Goal: Task Accomplishment & Management: Manage account settings

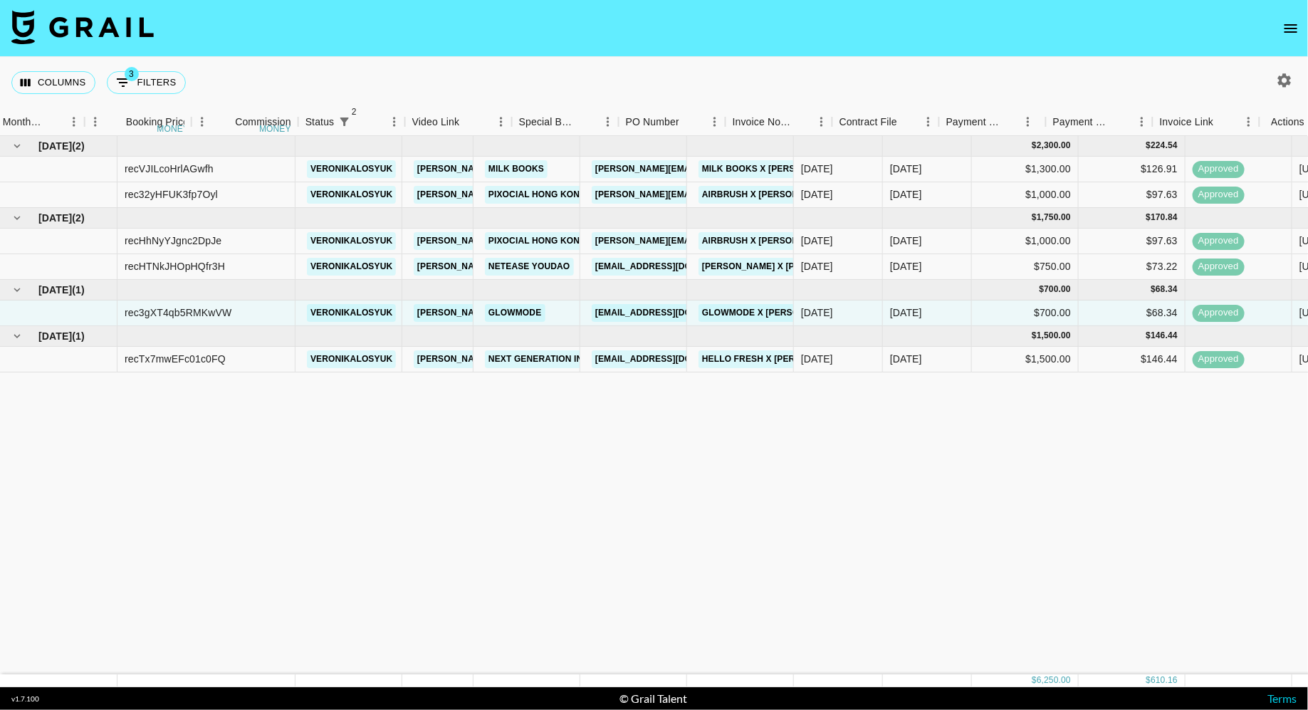
scroll to position [0, 887]
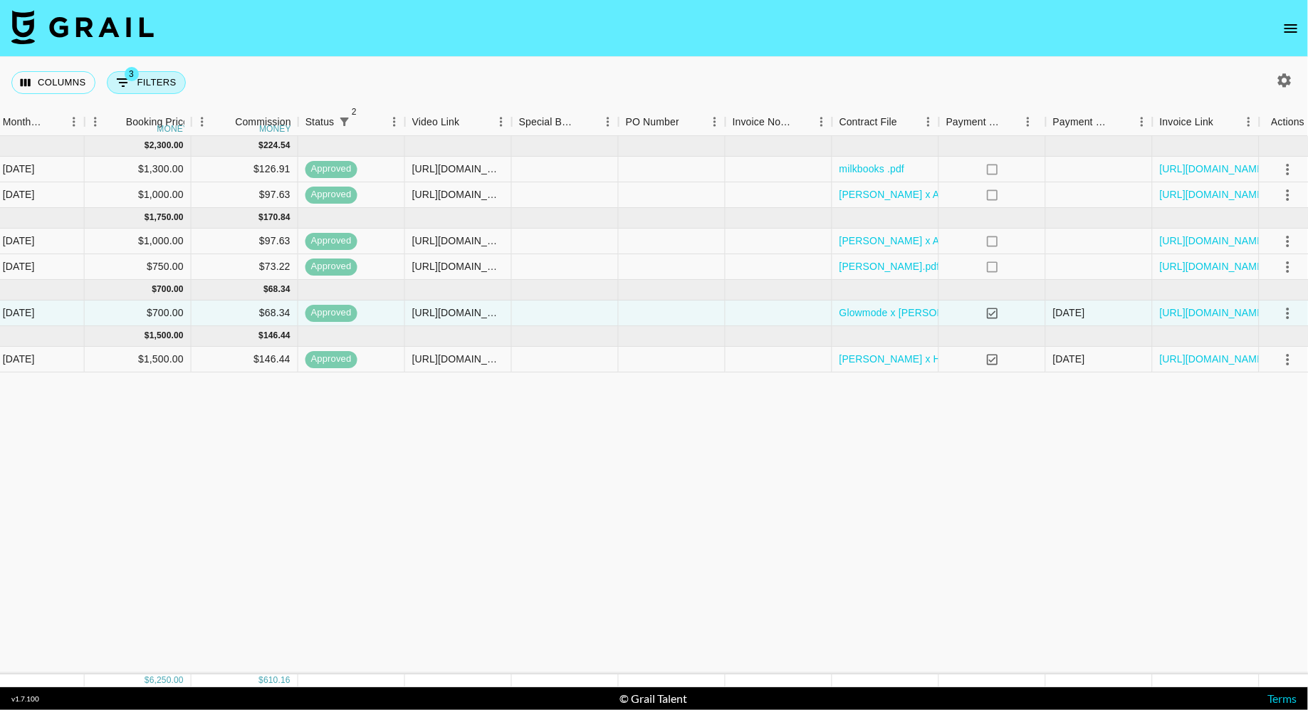
click at [162, 88] on button "3 Filters" at bounding box center [146, 82] width 79 height 23
select select "status"
select select "isNotAnyOf"
select select "status"
select select "approved"
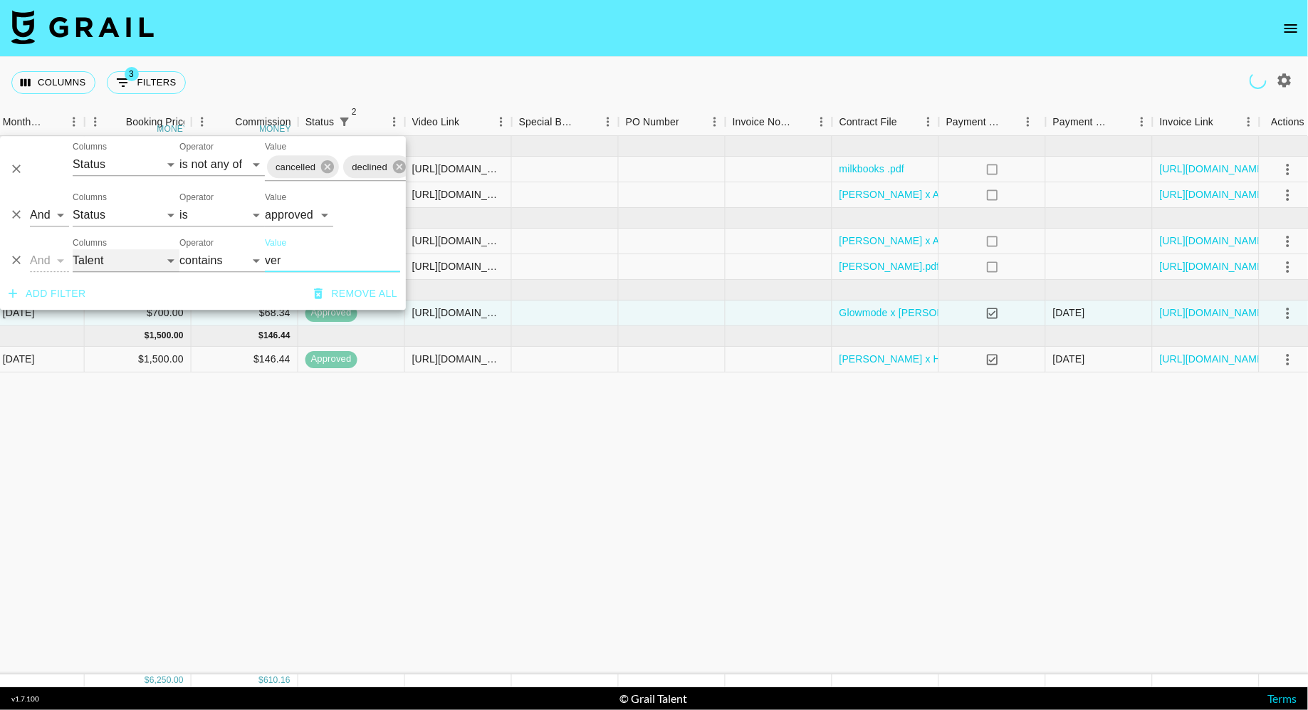
click at [120, 262] on select "Grail Platform ID Airtable ID Talent Manager Client [PERSON_NAME] Campaign (Typ…" at bounding box center [126, 260] width 107 height 23
select select "clientId"
click at [73, 249] on select "Grail Platform ID Airtable ID Talent Manager Client [PERSON_NAME] Campaign (Typ…" at bounding box center [126, 260] width 107 height 23
select select "is"
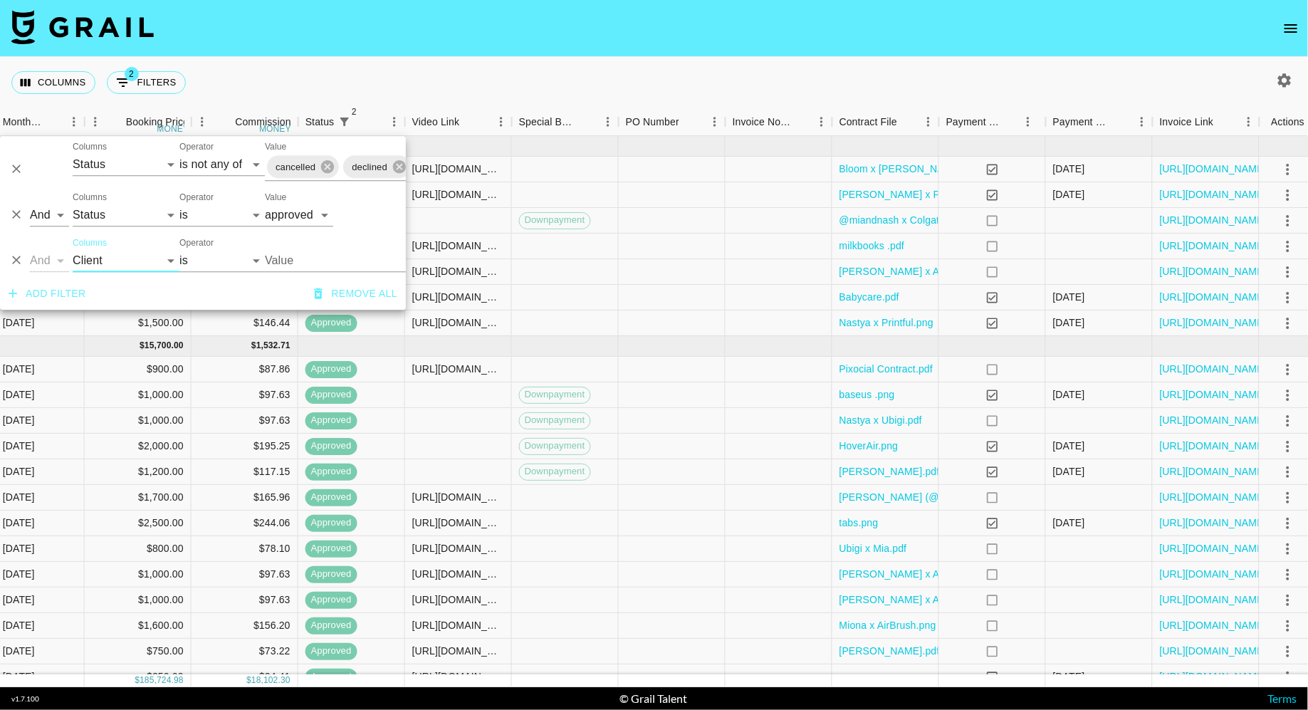
click at [293, 262] on input "Value" at bounding box center [361, 260] width 192 height 22
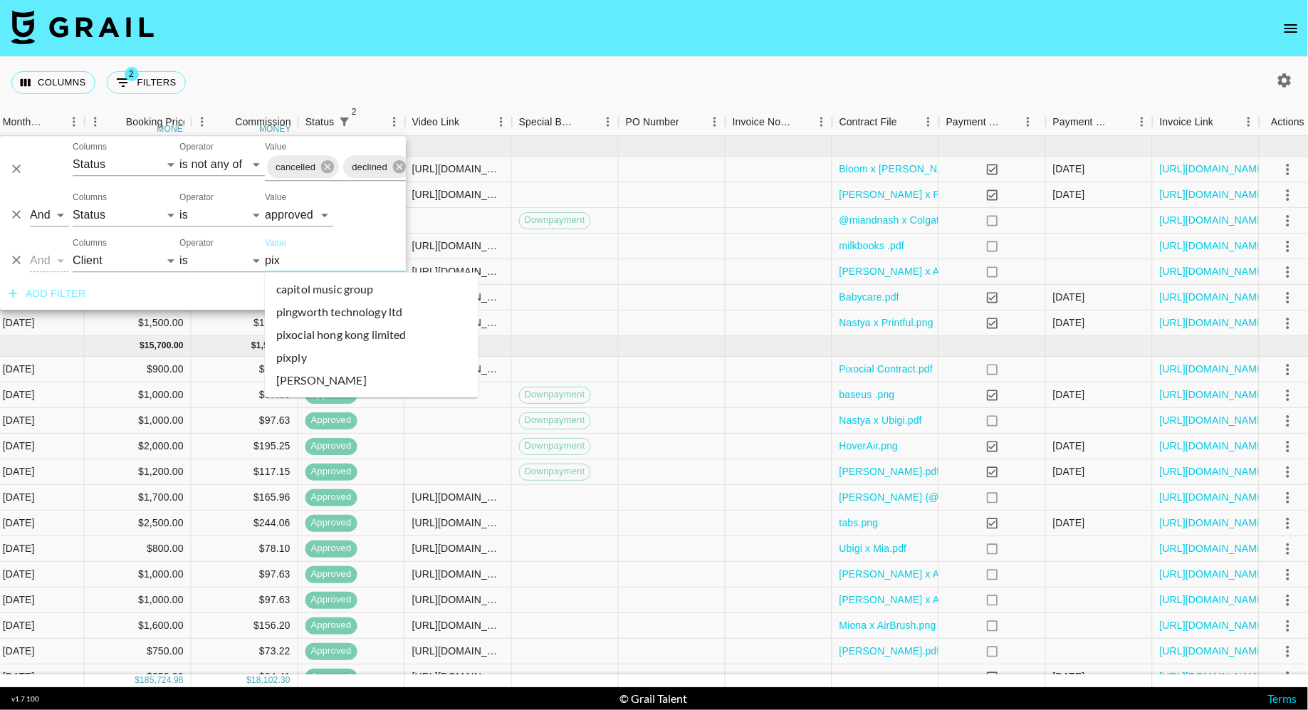
type input "pixo"
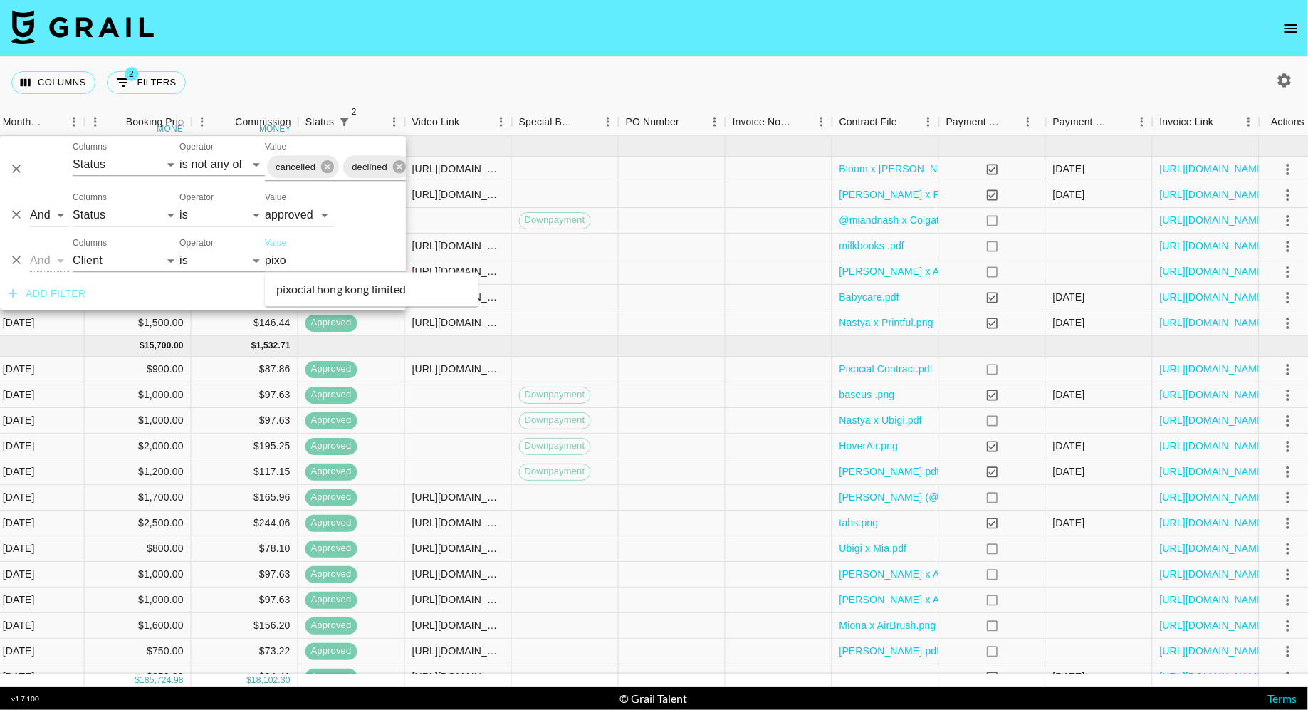
click at [372, 282] on li "pixocial hong kong limited" at bounding box center [372, 289] width 214 height 23
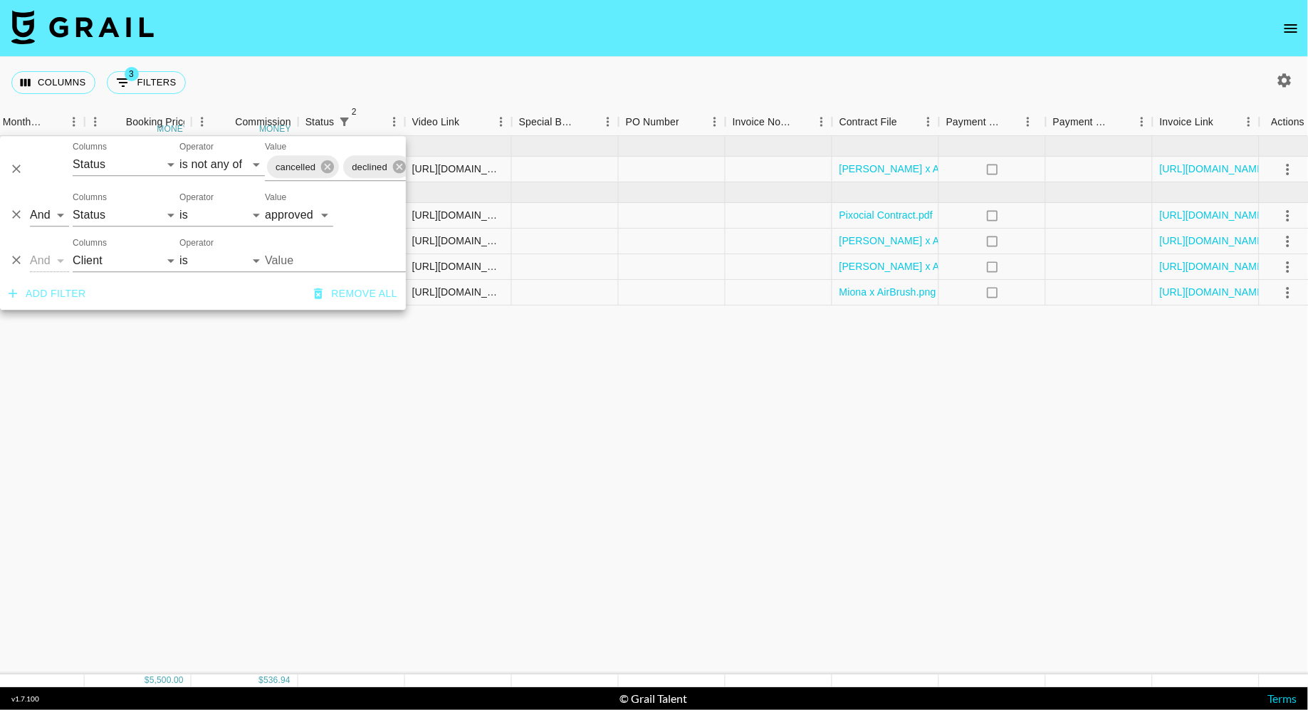
type input "Pixocial Hong Kong Limited"
click at [629, 108] on div "Columns 3 Filters + Booking" at bounding box center [654, 82] width 1308 height 51
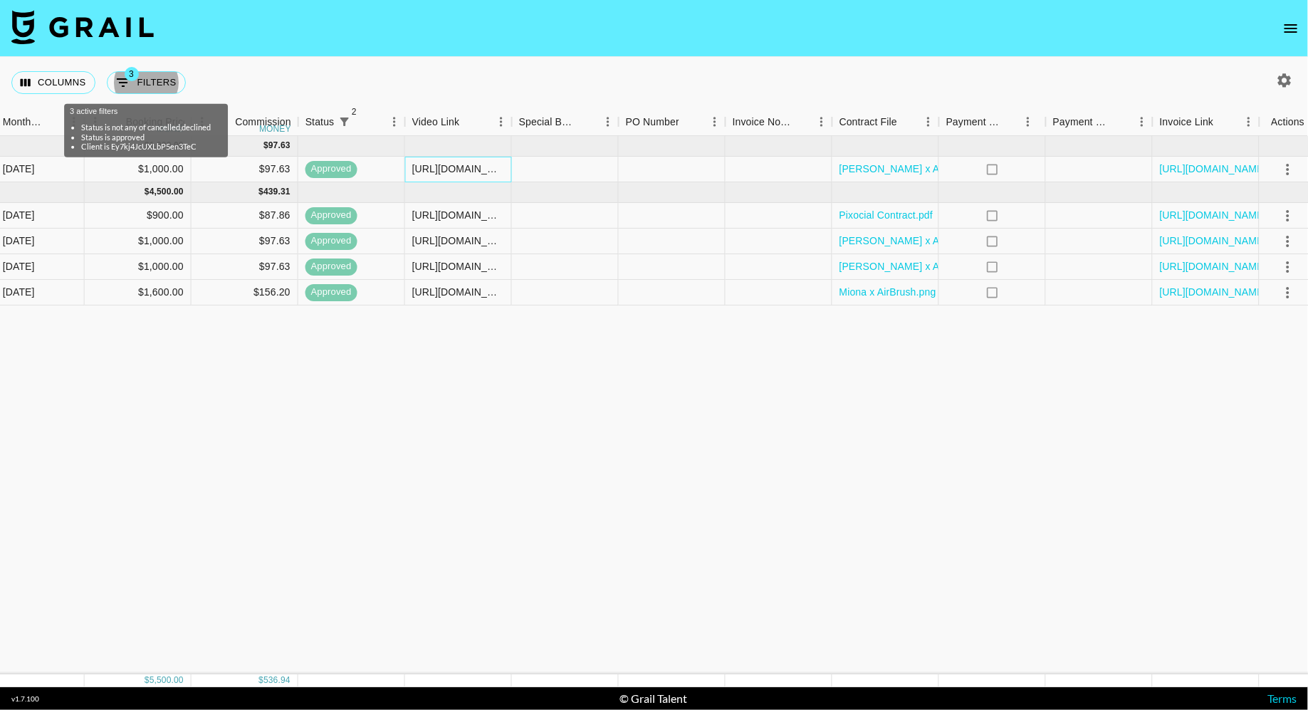
click at [450, 169] on div "[URL][DOMAIN_NAME]" at bounding box center [458, 169] width 92 height 14
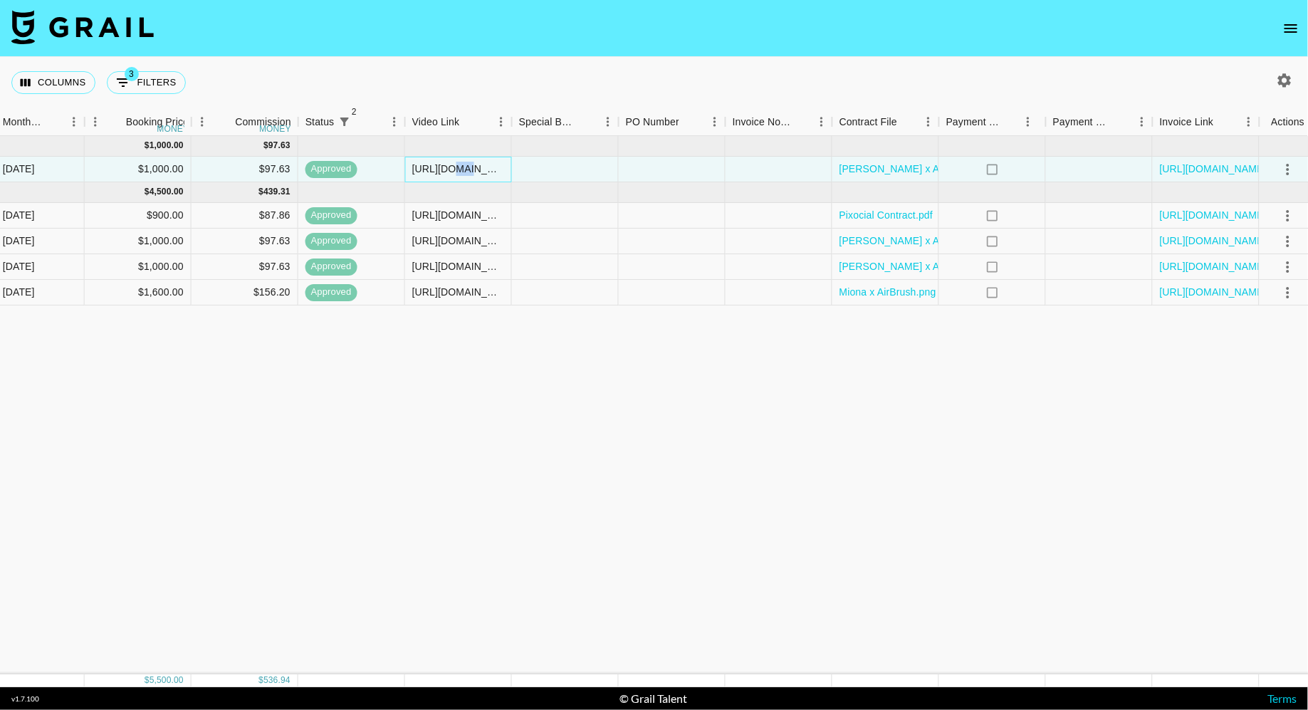
click at [450, 169] on div "[URL][DOMAIN_NAME]" at bounding box center [458, 169] width 92 height 14
click at [444, 217] on div "[URL][DOMAIN_NAME]" at bounding box center [458, 215] width 92 height 14
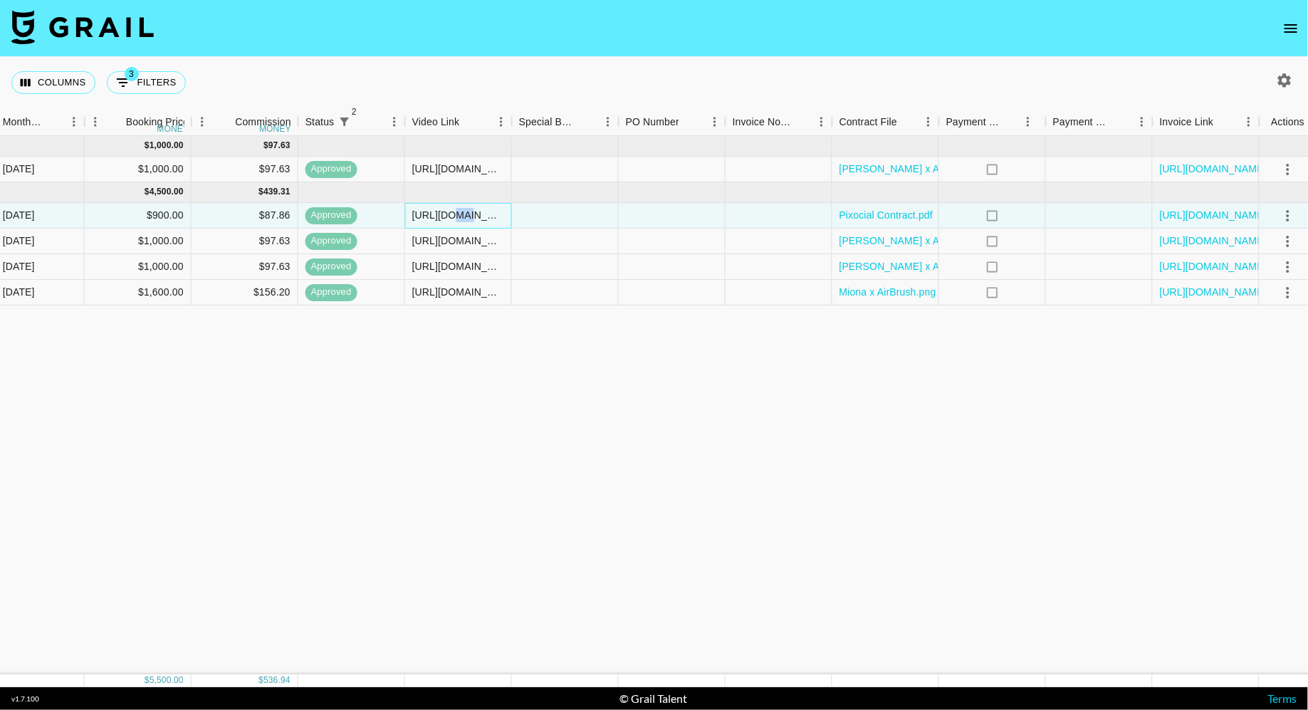
click at [444, 217] on div "[URL][DOMAIN_NAME]" at bounding box center [458, 215] width 92 height 14
click at [436, 232] on div "[URL][DOMAIN_NAME]" at bounding box center [458, 242] width 107 height 26
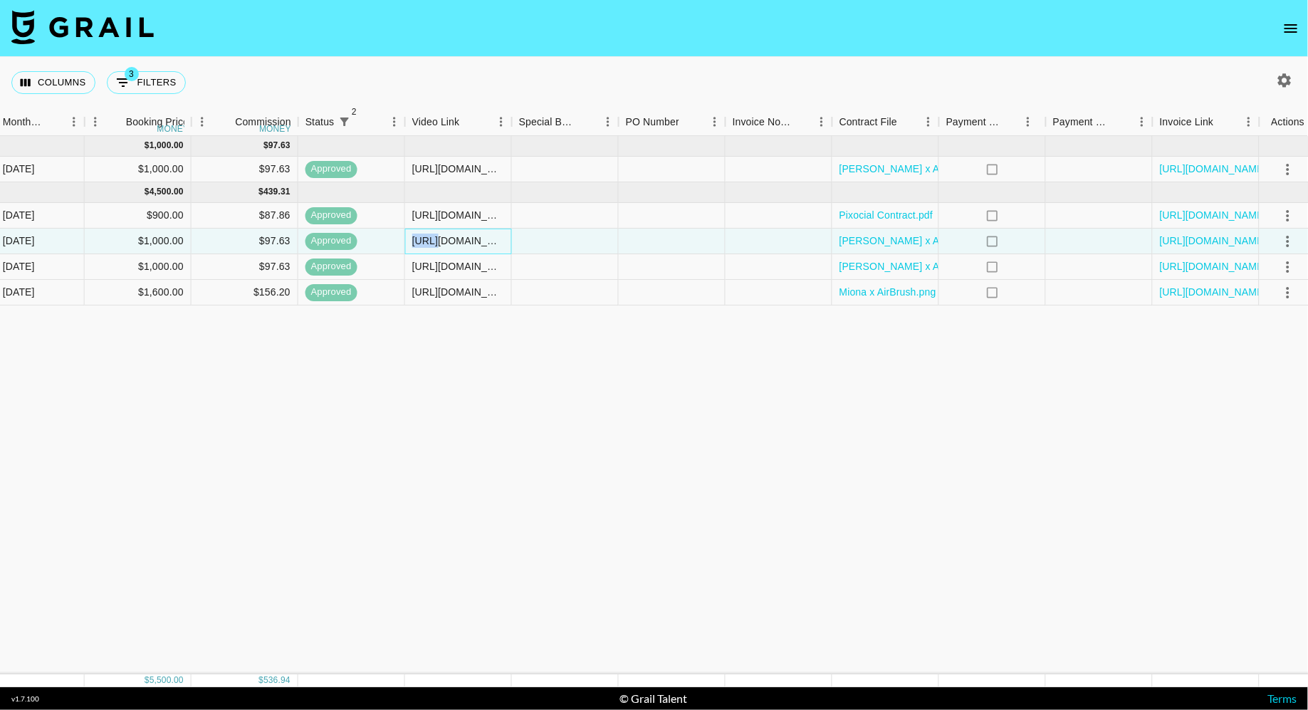
click at [436, 232] on div "[URL][DOMAIN_NAME]" at bounding box center [458, 242] width 107 height 26
click at [438, 241] on input "[URL][DOMAIN_NAME]" at bounding box center [458, 240] width 105 height 11
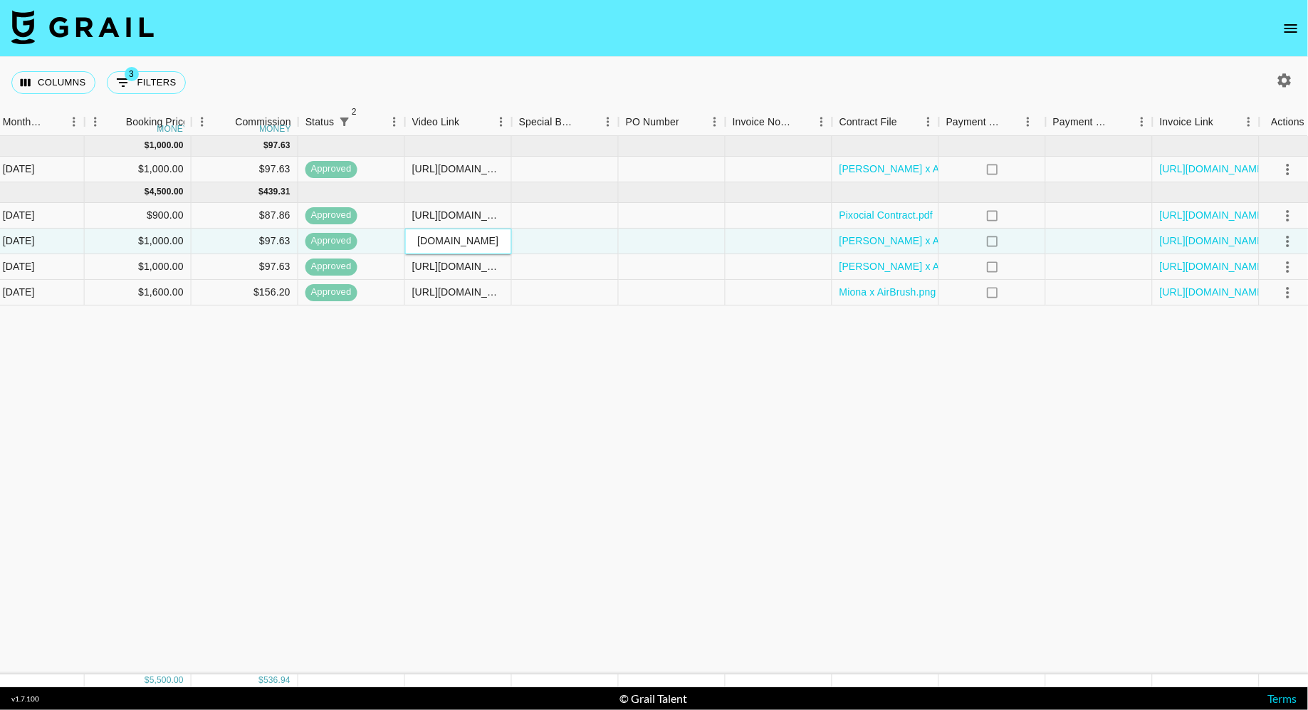
scroll to position [0, 0]
click at [528, 325] on div "[DATE] ( 1 ) $ 1,000.00 $ 97.63 rec32yHFUK3fp7Oyl veronikalosyuk [PERSON_NAME][…" at bounding box center [215, 405] width 2204 height 538
click at [152, 85] on button "3 Filters" at bounding box center [146, 82] width 79 height 23
select select "status"
select select "isNotAnyOf"
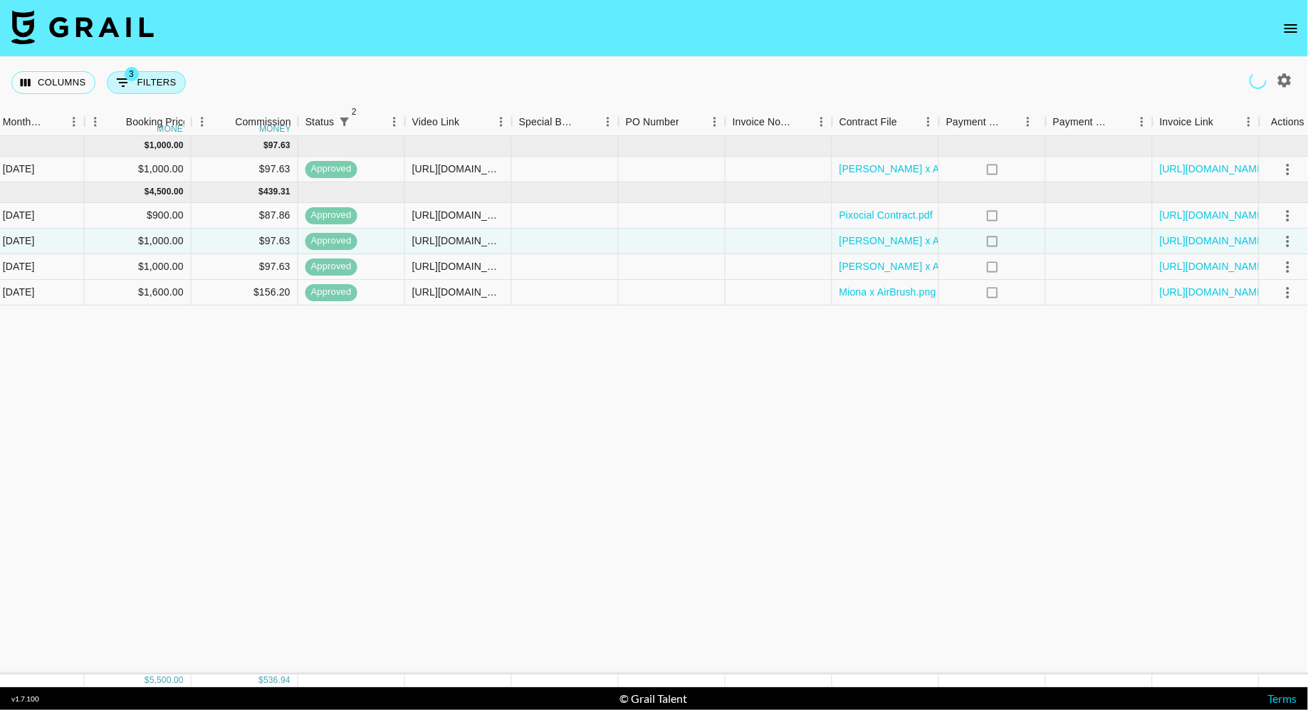
select select "status"
select select "approved"
select select "clientId"
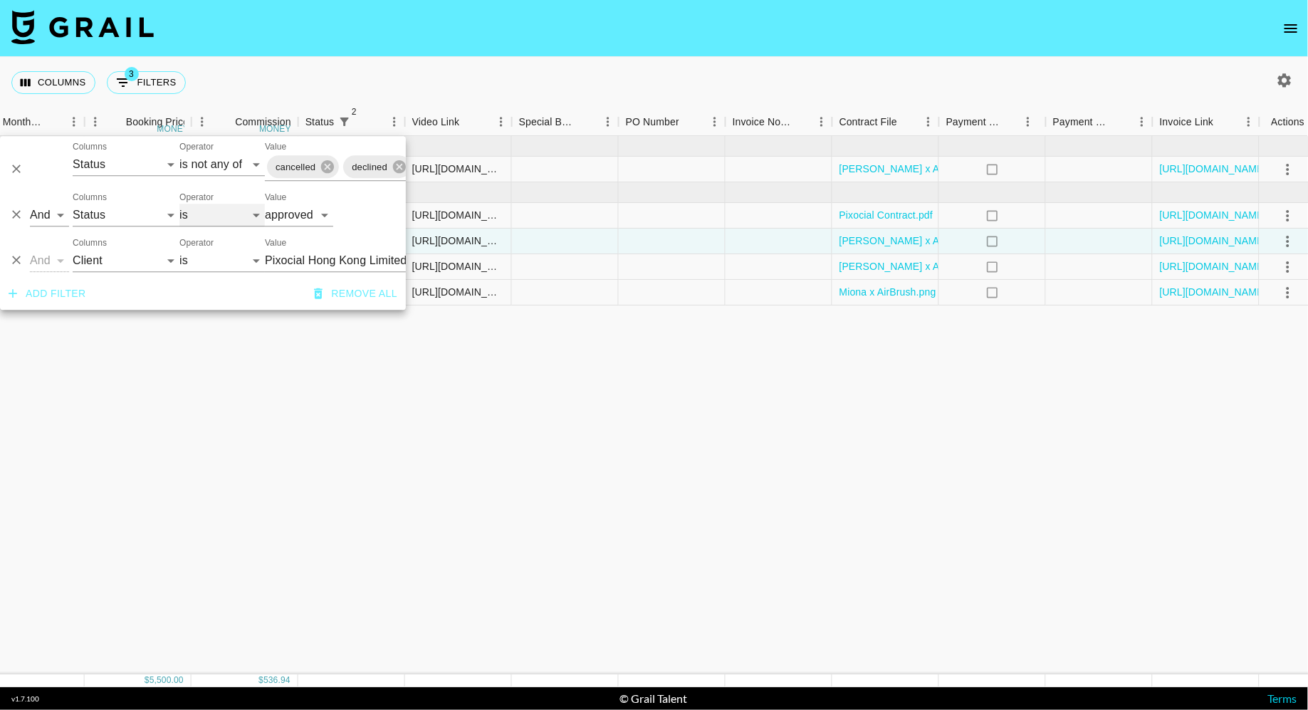
click at [216, 215] on select "is is not is any of is not any of" at bounding box center [221, 215] width 85 height 23
select select "not"
click at [179, 204] on select "is is not is any of is not any of" at bounding box center [221, 215] width 85 height 23
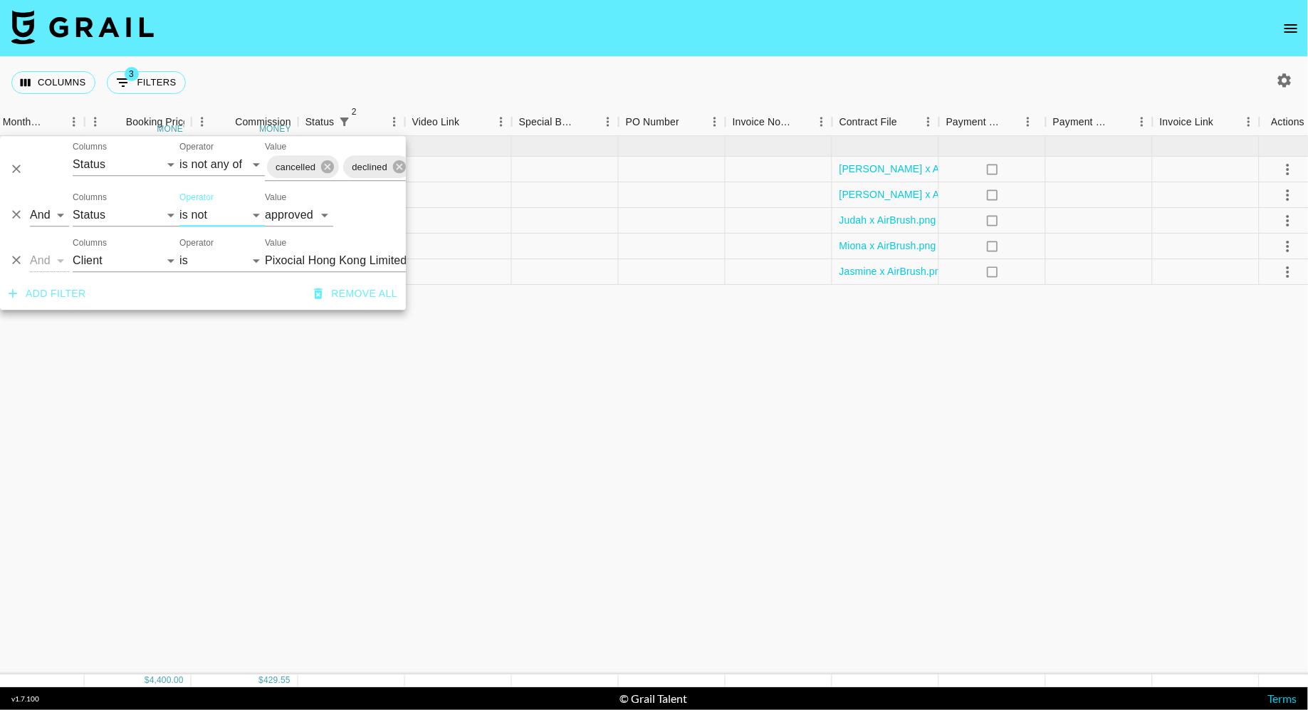
click at [493, 352] on div "[DATE] ( 5 ) $ 4,400.00 $ 429.55 rec4jp2H9tLPqD0Pt tomfromtx [PERSON_NAME][EMAI…" at bounding box center [215, 405] width 2204 height 538
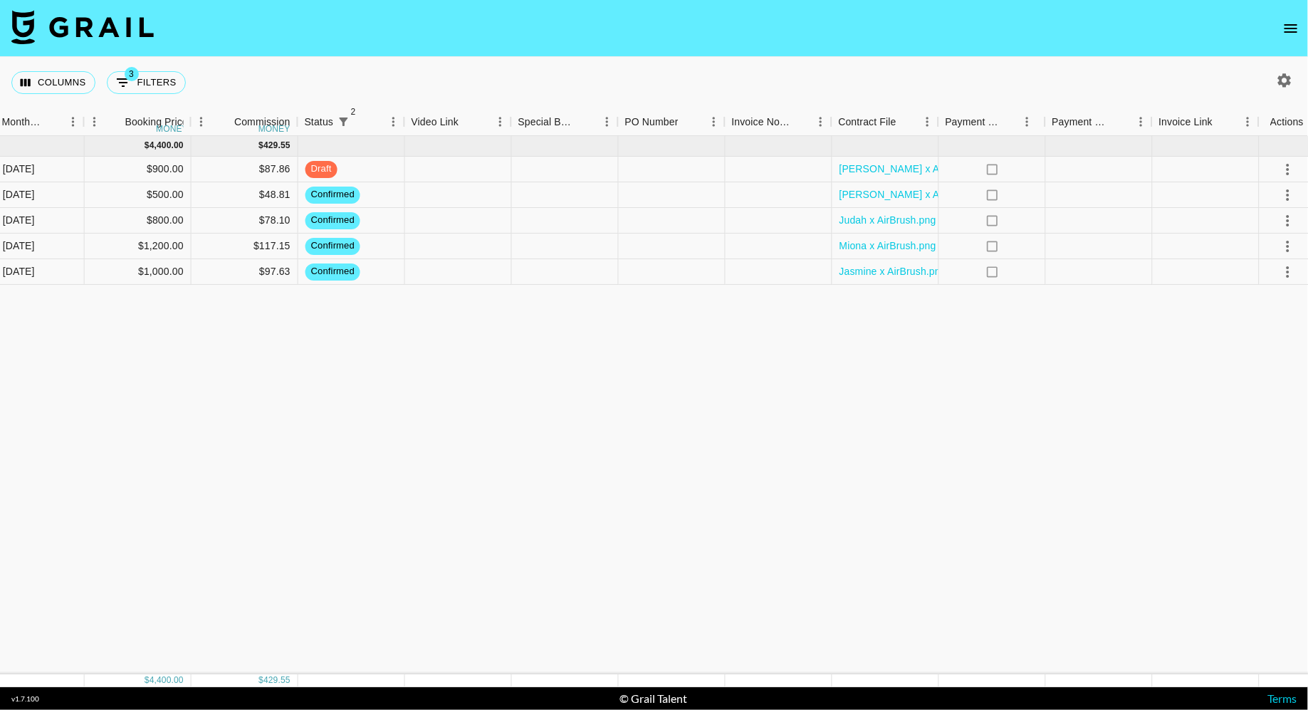
scroll to position [0, 895]
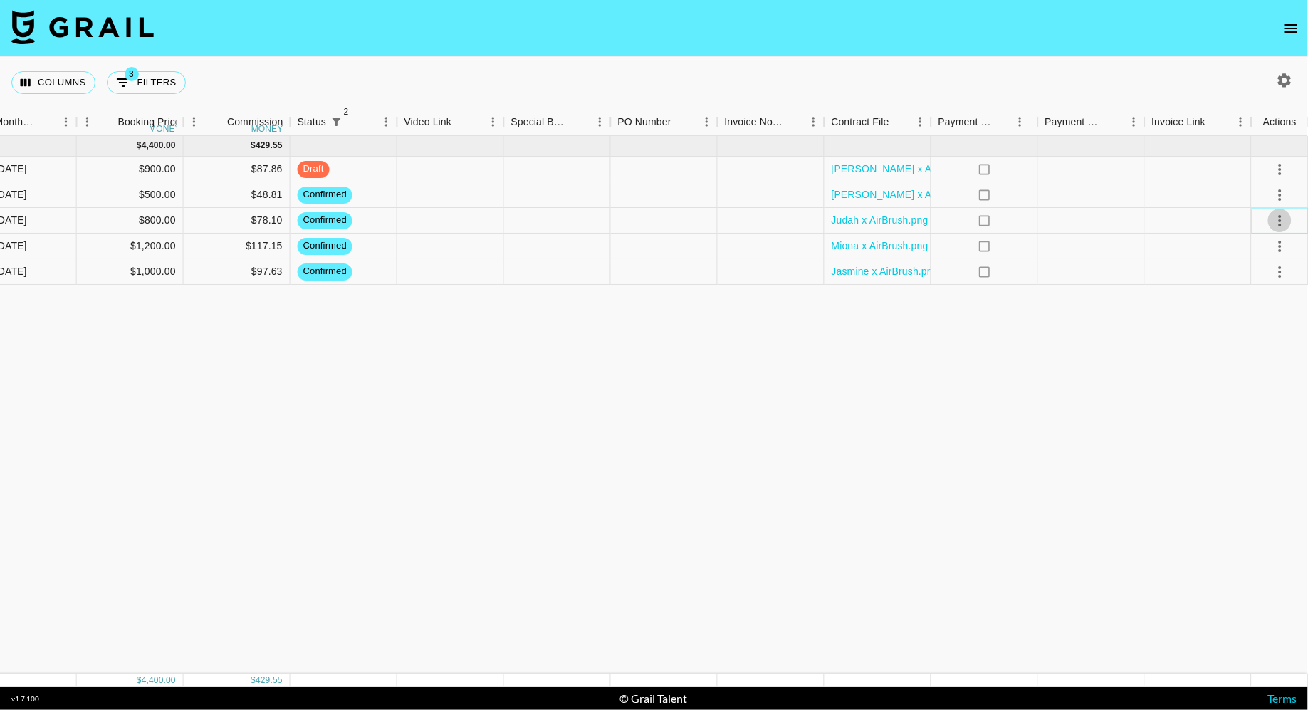
click at [1284, 219] on icon "select merge strategy" at bounding box center [1280, 220] width 17 height 17
click at [1258, 302] on li "Draft Created" at bounding box center [1262, 302] width 93 height 26
click at [1281, 201] on icon "select merge strategy" at bounding box center [1280, 195] width 17 height 17
click at [1261, 280] on li "Draft Created" at bounding box center [1262, 276] width 93 height 26
click at [1097, 247] on div at bounding box center [1091, 247] width 107 height 26
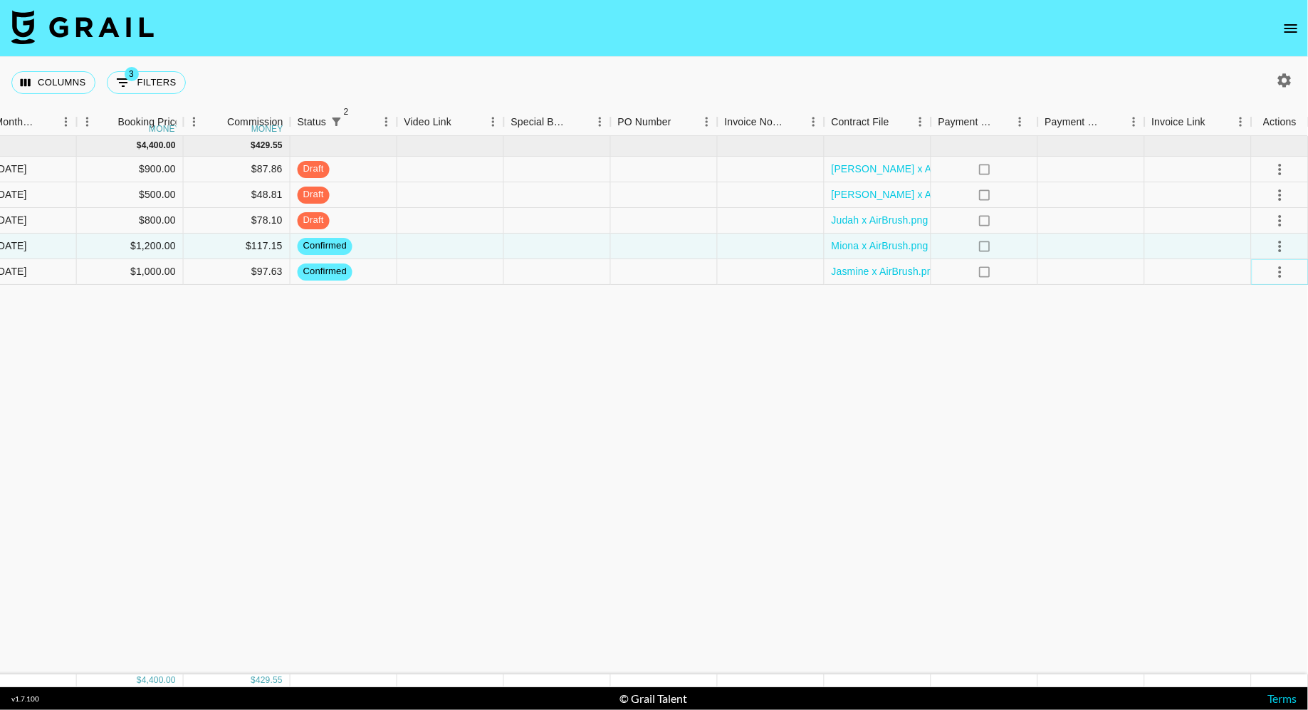
click at [1282, 272] on icon "select merge strategy" at bounding box center [1280, 271] width 17 height 17
click at [1271, 349] on li "Draft Created" at bounding box center [1262, 353] width 93 height 26
click at [914, 328] on div "[DATE] ( 5 ) $ 4,400.00 $ 429.55 rec4jp2H9tLPqD0Pt tomfromtx [PERSON_NAME][EMAI…" at bounding box center [207, 405] width 2204 height 538
click at [392, 362] on div "[DATE] ( 5 ) $ 4,400.00 $ 429.55 rec4jp2H9tLPqD0Pt tomfromtx [PERSON_NAME][EMAI…" at bounding box center [207, 405] width 2204 height 538
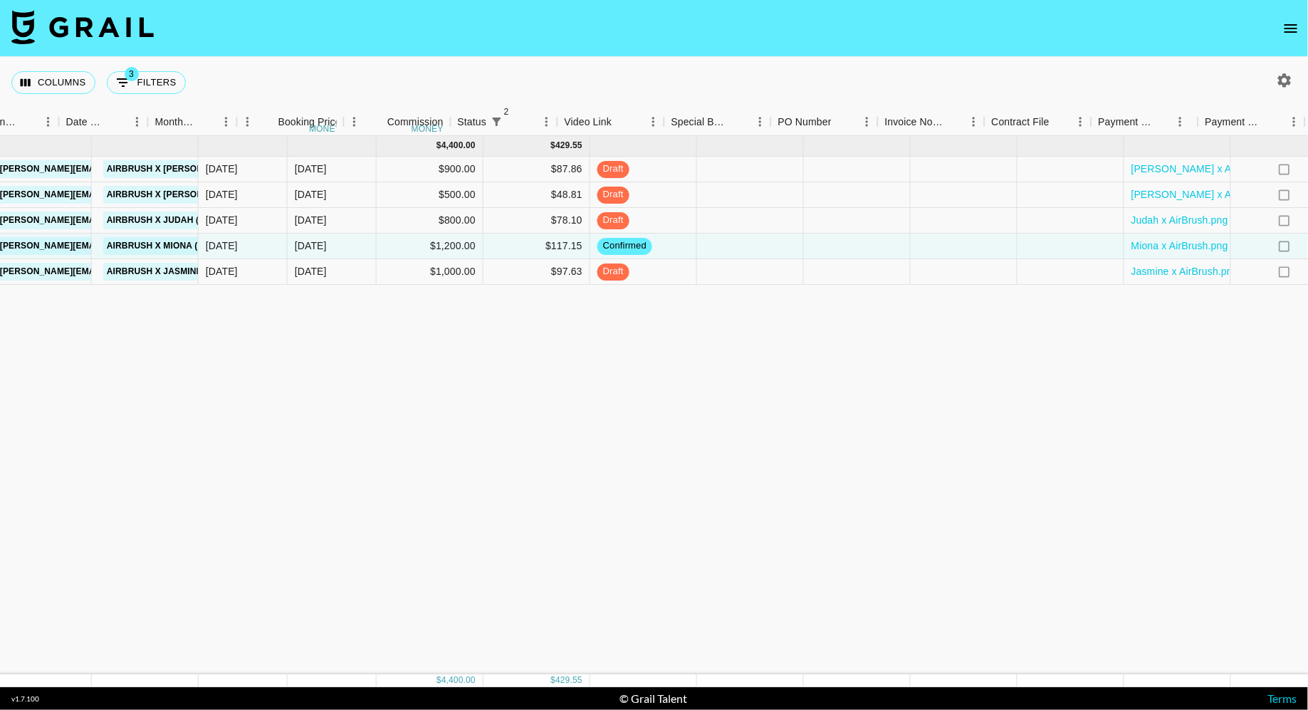
scroll to position [0, 333]
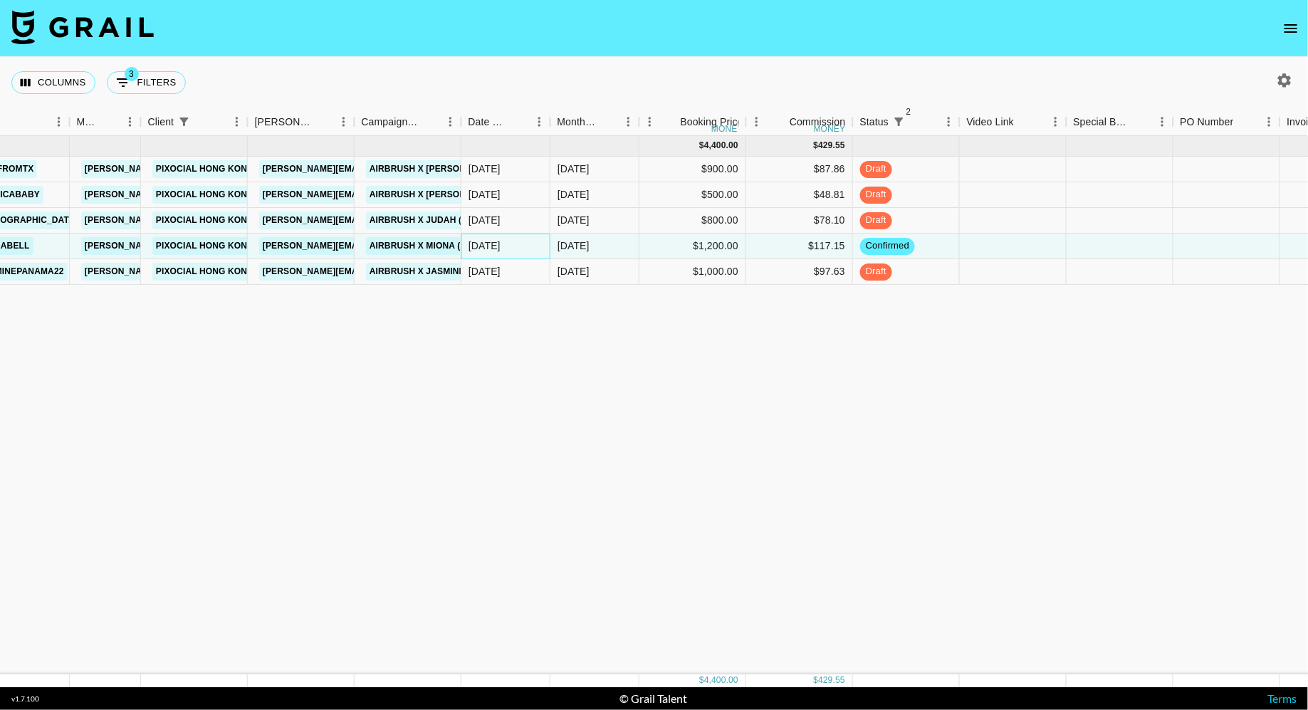
click at [520, 253] on div "[DATE]" at bounding box center [505, 247] width 89 height 26
